Goal: Task Accomplishment & Management: Use online tool/utility

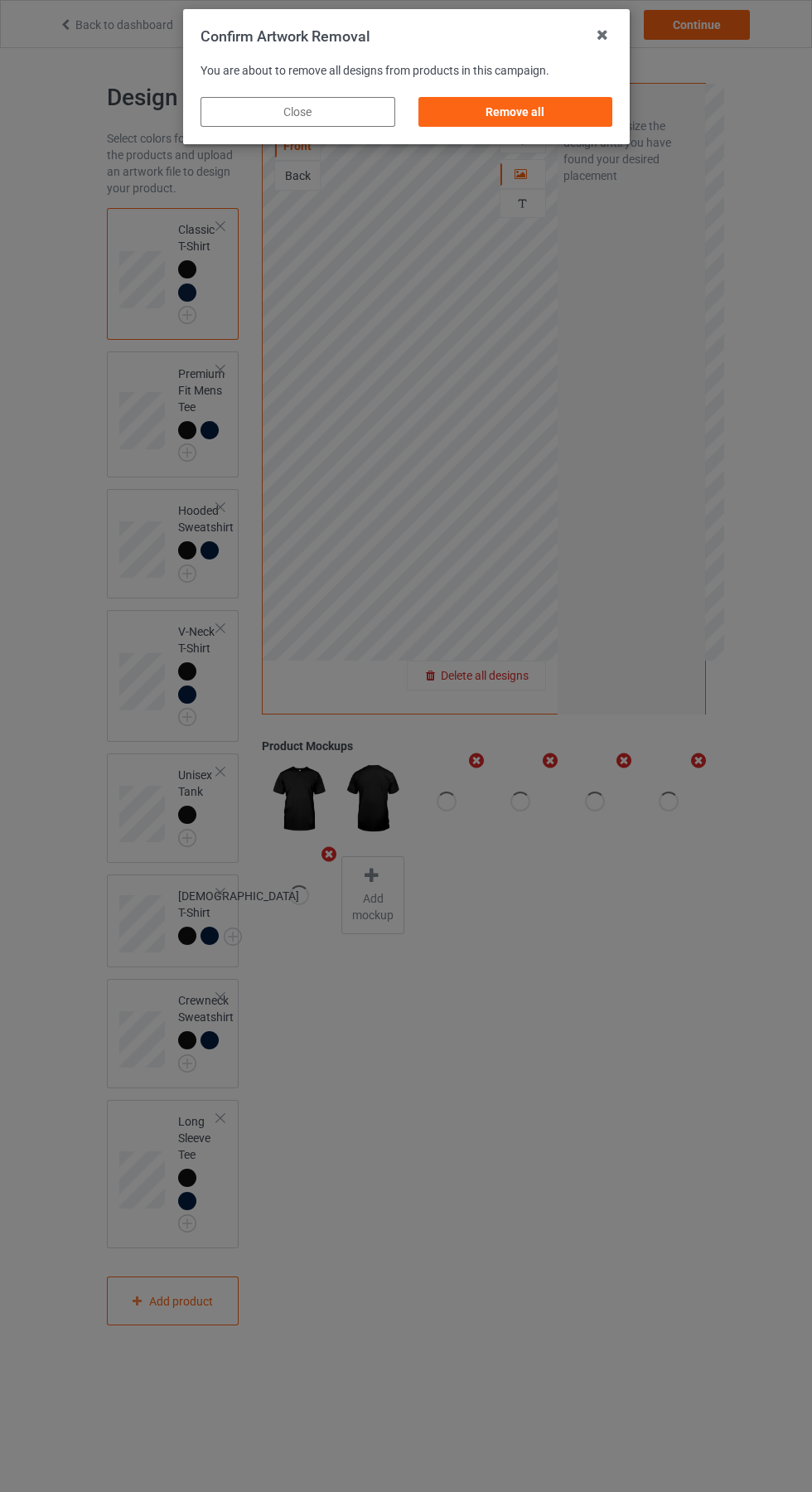
click at [540, 107] on div "Remove all" at bounding box center [514, 111] width 195 height 30
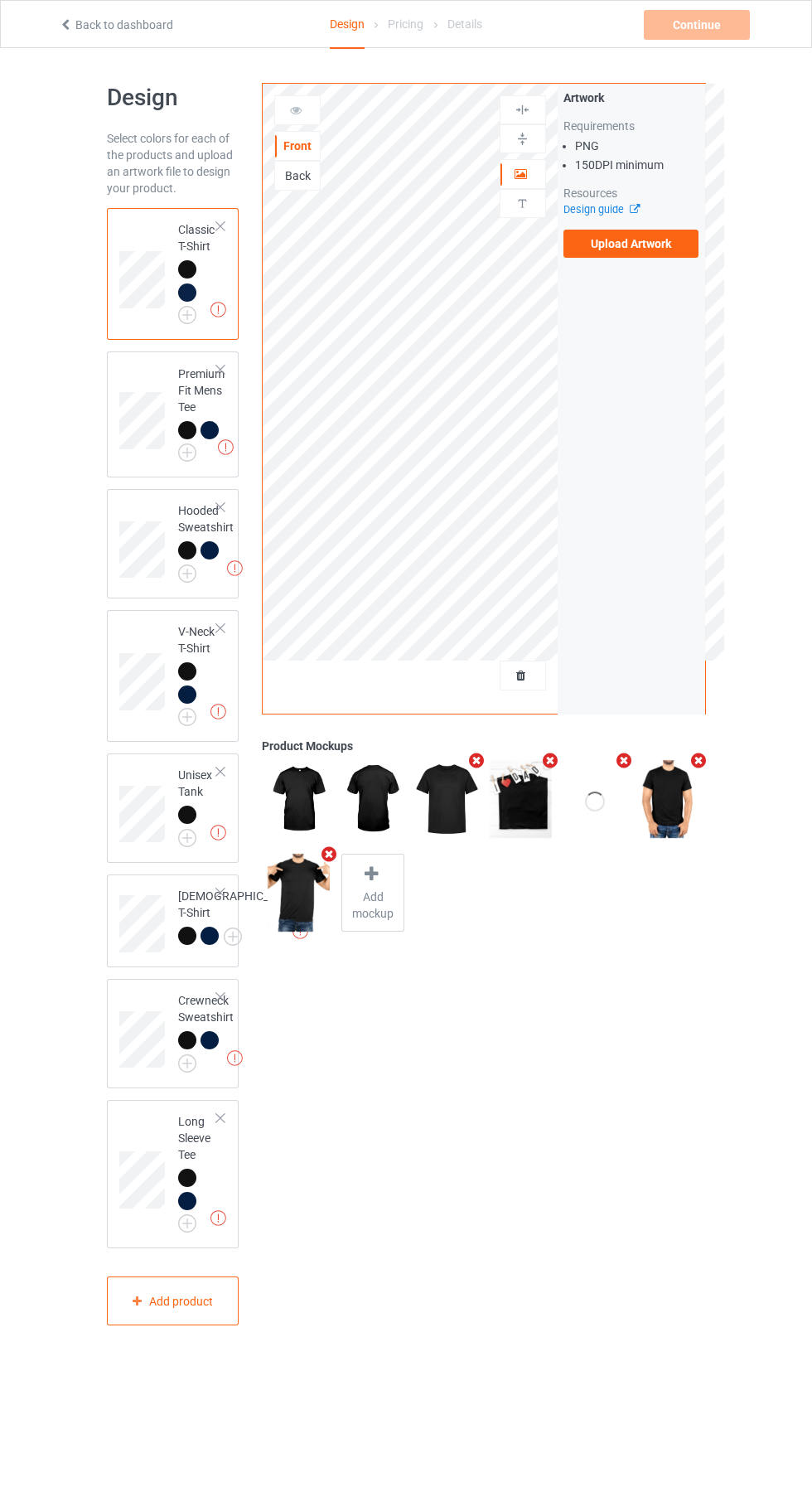
click at [658, 235] on label "Upload Artwork" at bounding box center [632, 243] width 136 height 28
click at [0, 0] on input "Upload Artwork" at bounding box center [0, 0] width 0 height 0
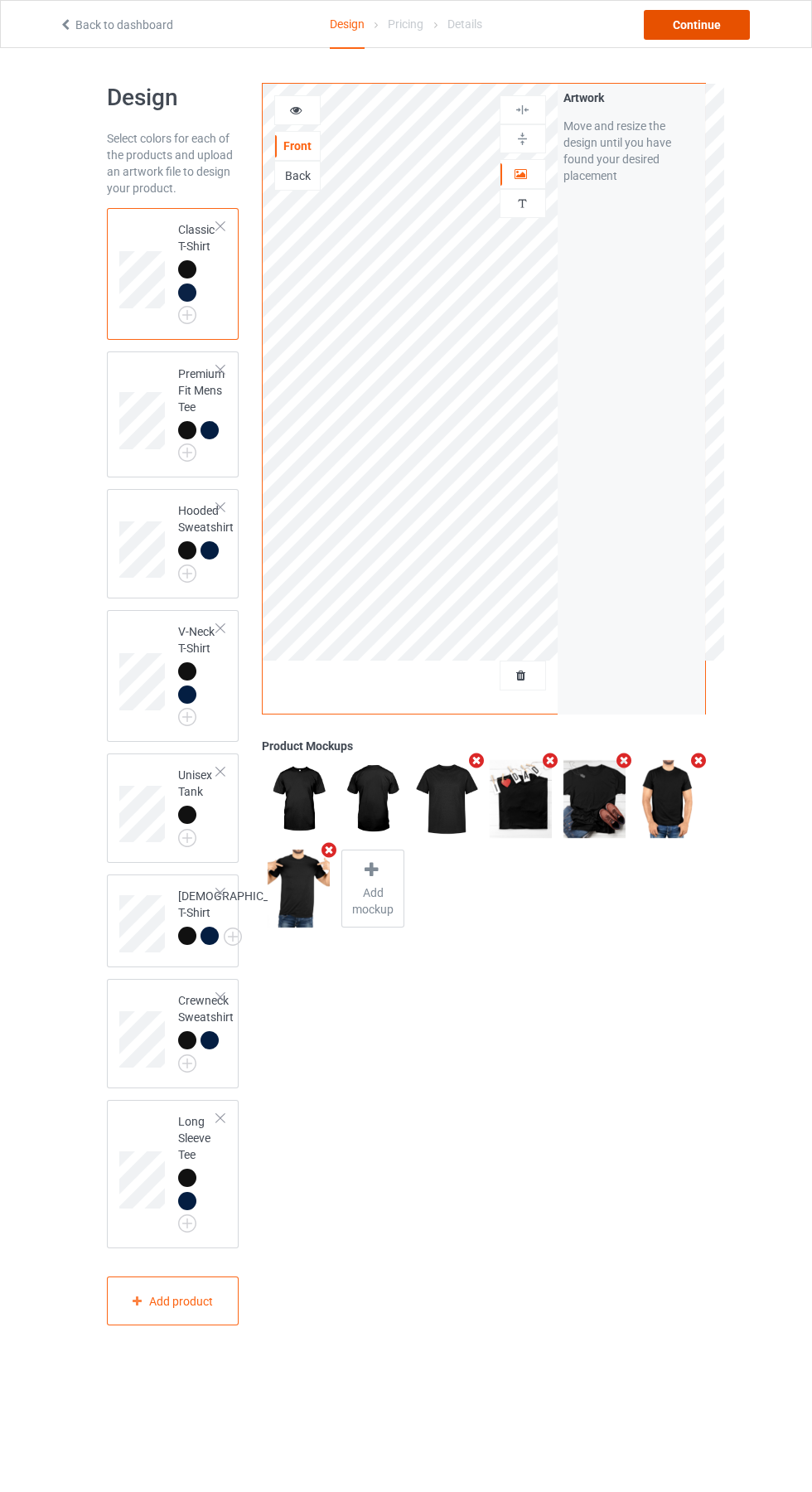
click at [730, 31] on div "Continue" at bounding box center [697, 24] width 107 height 30
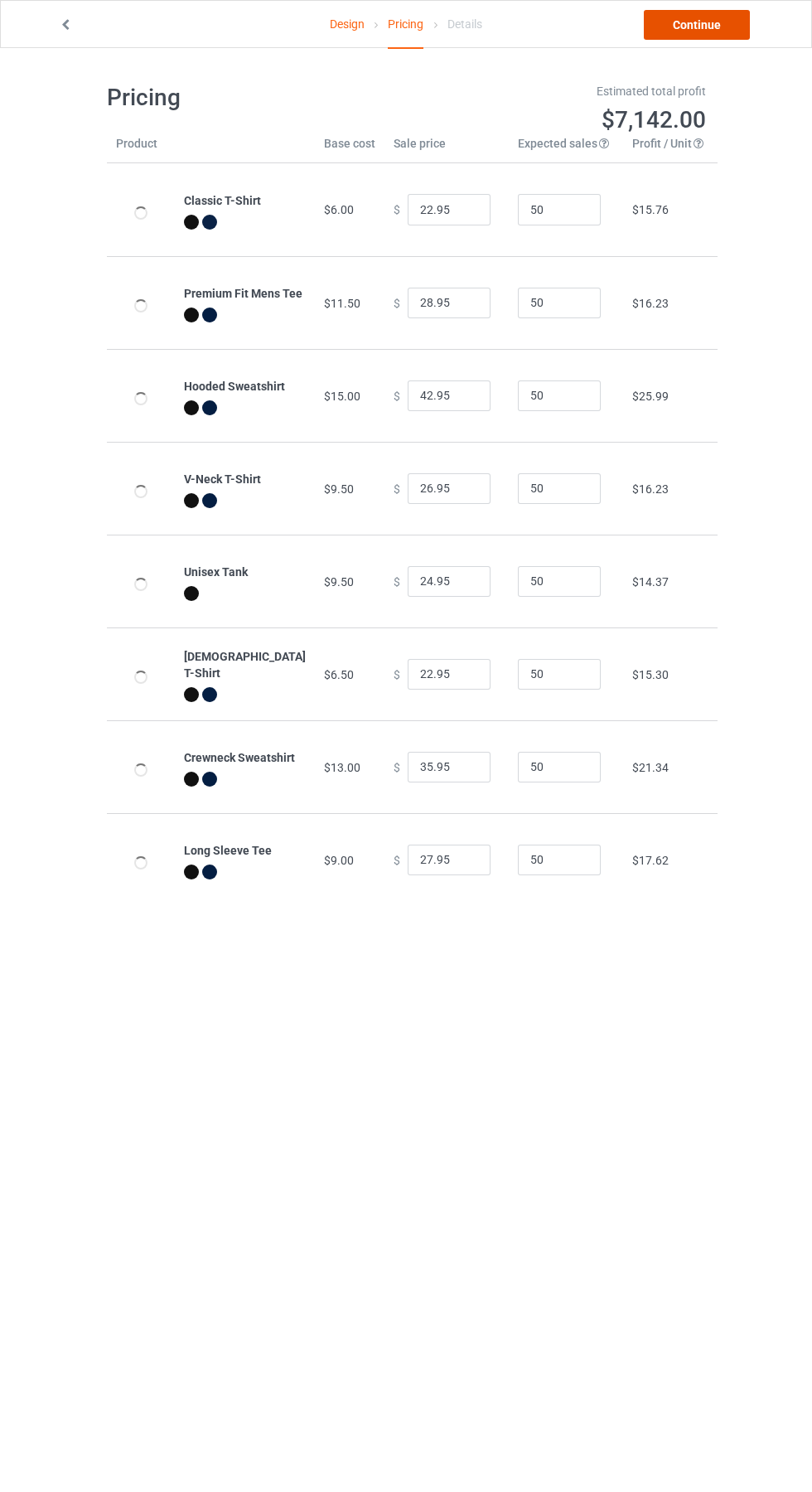
click at [727, 20] on link "Continue" at bounding box center [697, 24] width 107 height 30
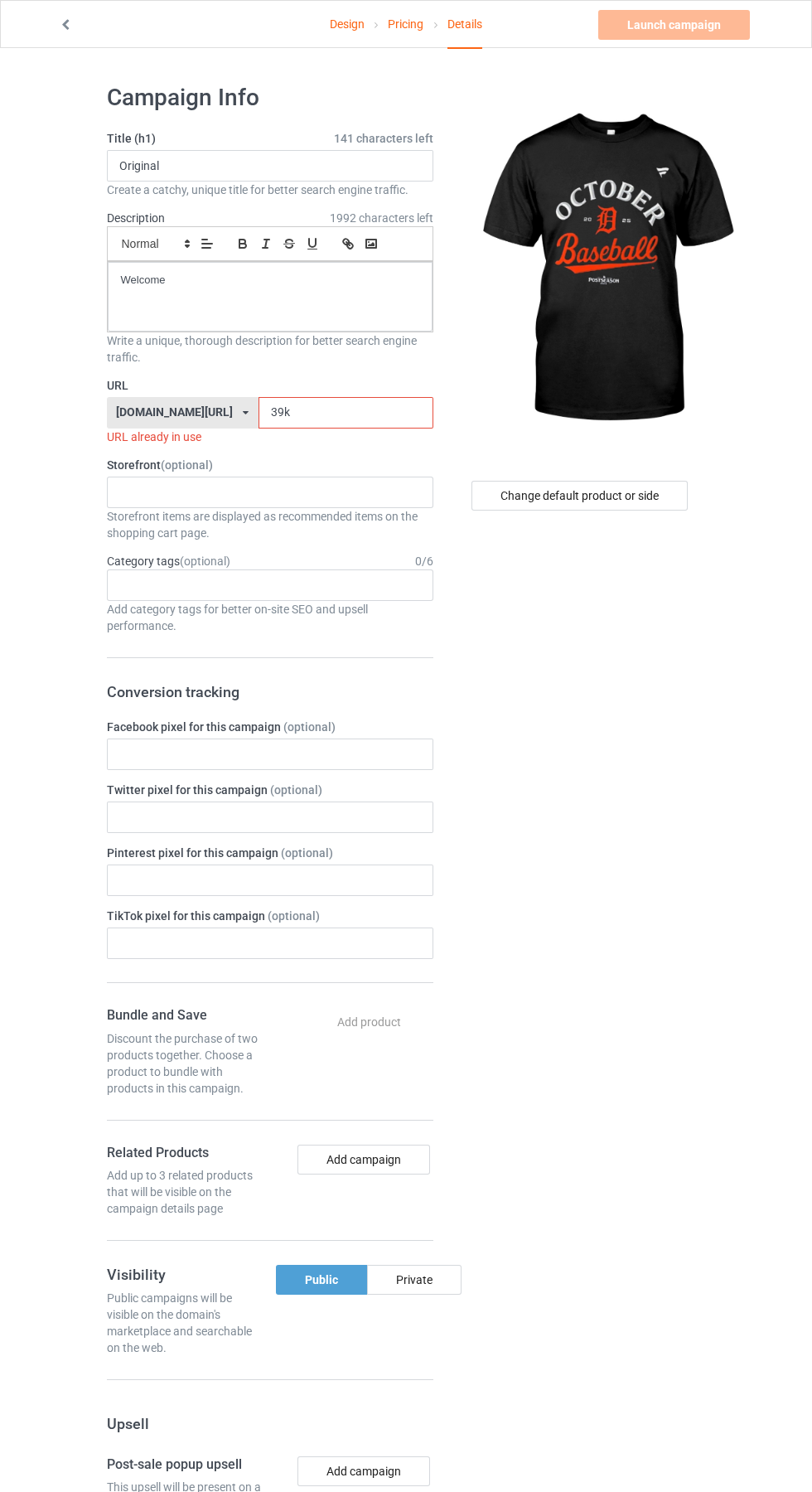
click at [349, 415] on input "39k" at bounding box center [346, 413] width 175 height 32
type input "3"
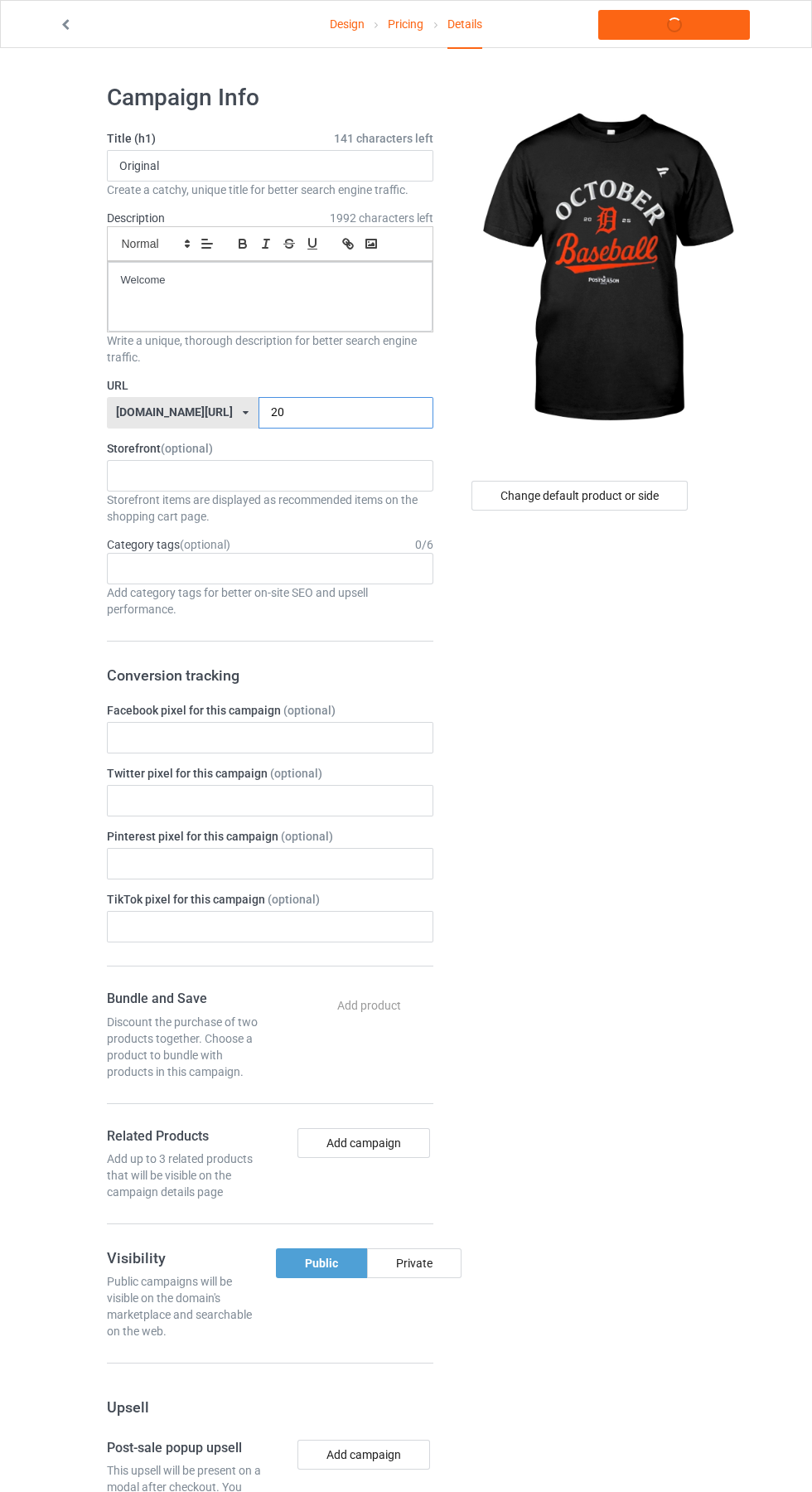
type input "202"
click at [684, 26] on link "Launch campaign" at bounding box center [674, 24] width 152 height 30
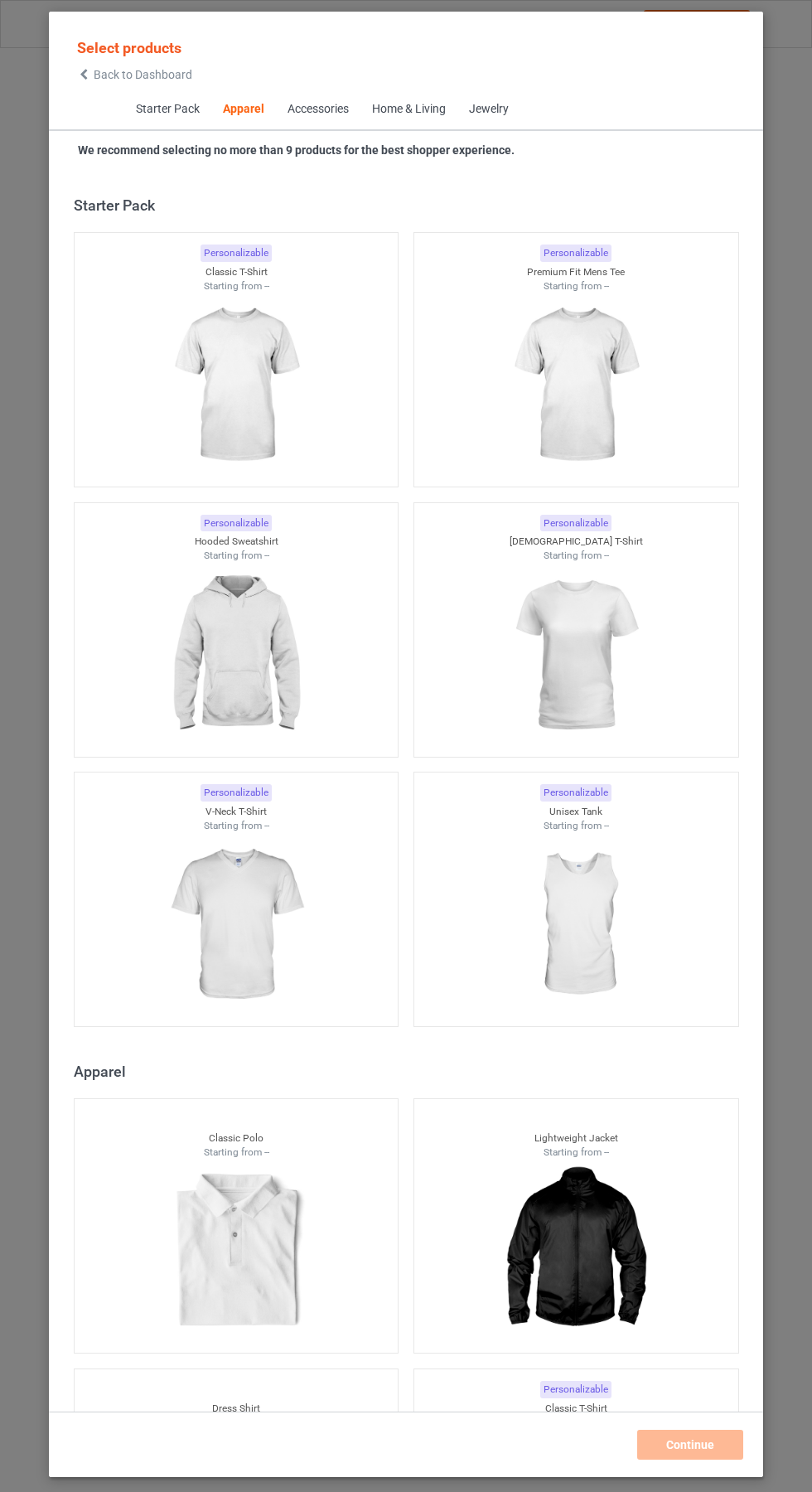
scroll to position [887, 0]
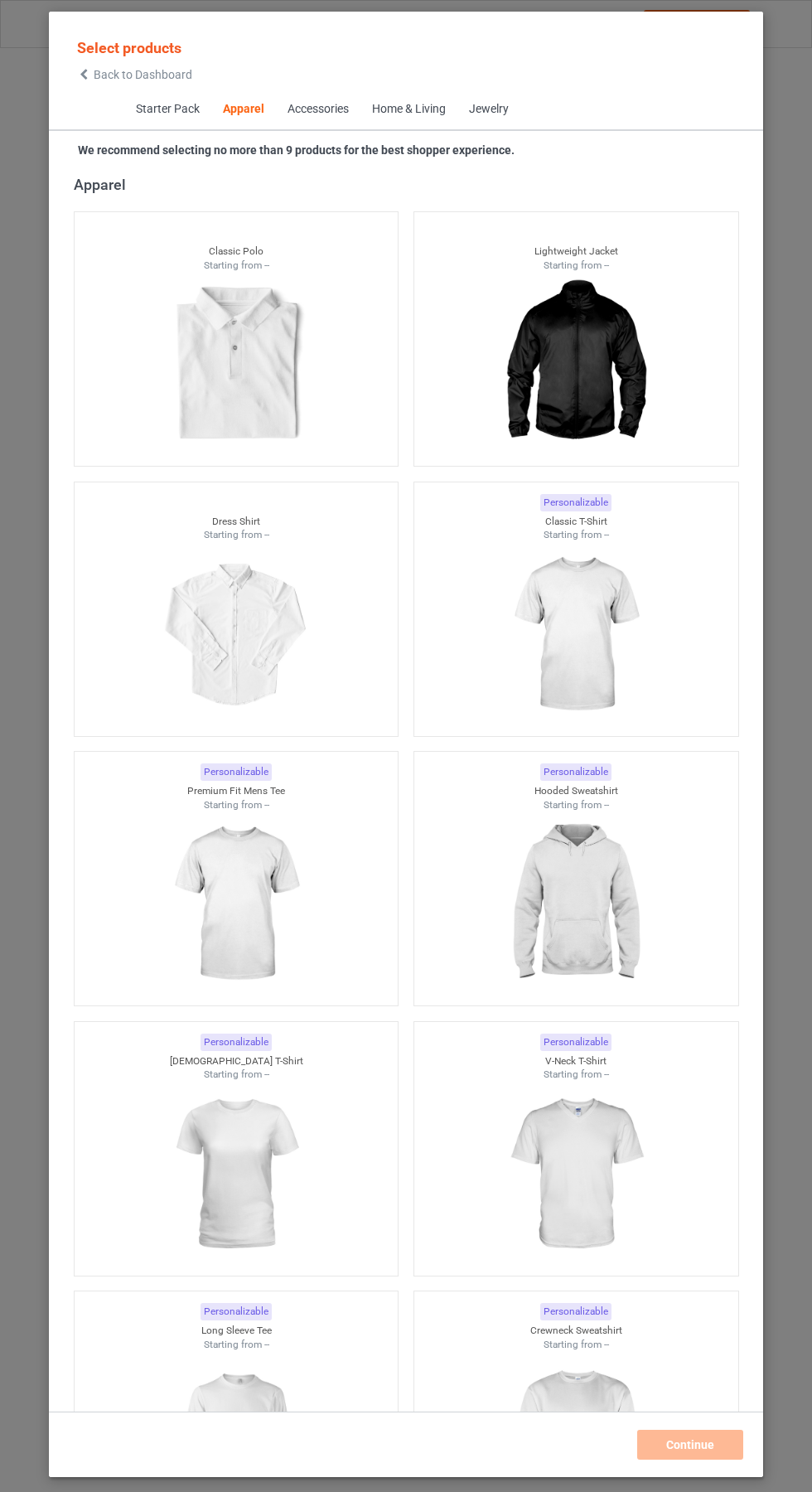
click at [111, 75] on span "Back to Dashboard" at bounding box center [143, 75] width 99 height 13
